Goal: Download file/media

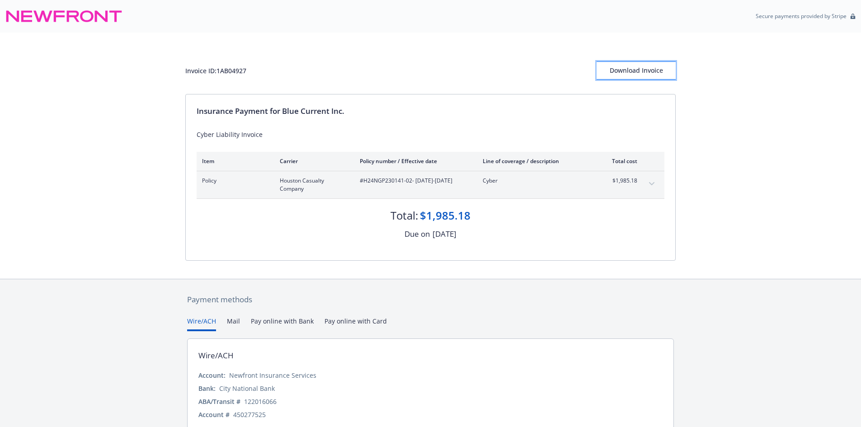
click at [621, 70] on div "Download Invoice" at bounding box center [635, 70] width 79 height 17
